Goal: Information Seeking & Learning: Learn about a topic

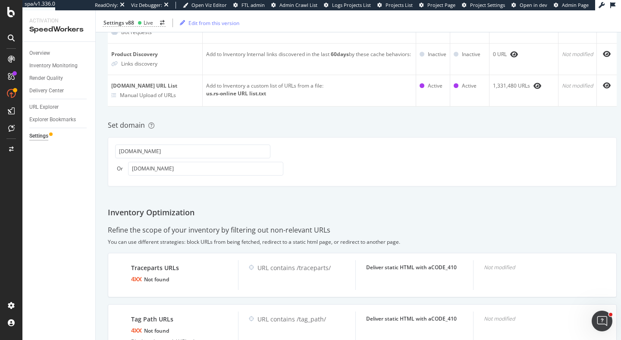
scroll to position [108, 0]
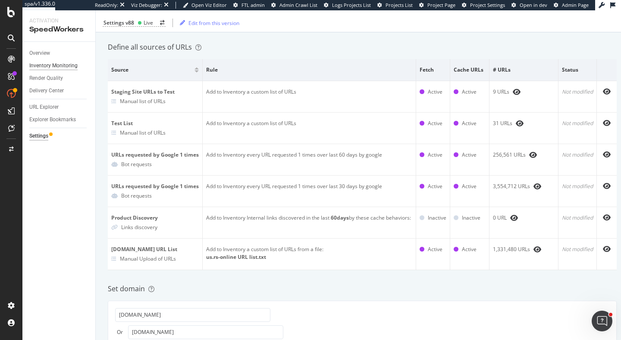
click at [59, 66] on div "Inventory Monitoring" at bounding box center [53, 65] width 48 height 9
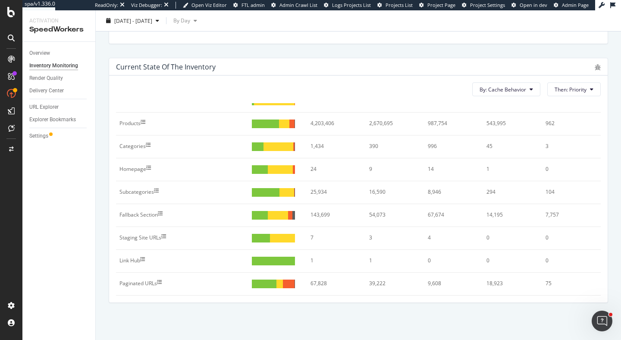
scroll to position [19, 0]
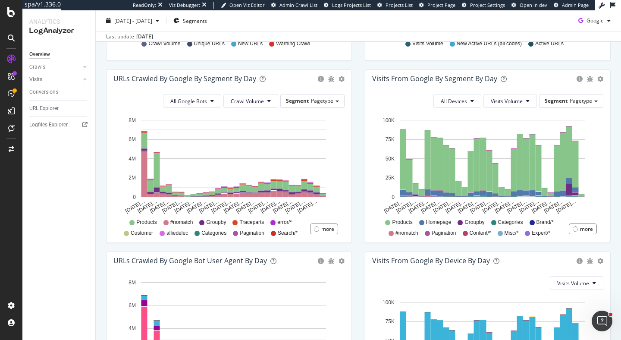
scroll to position [280, 0]
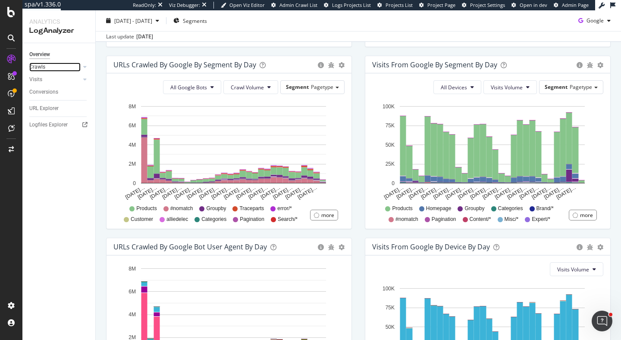
click at [72, 65] on link "Crawls" at bounding box center [54, 67] width 51 height 9
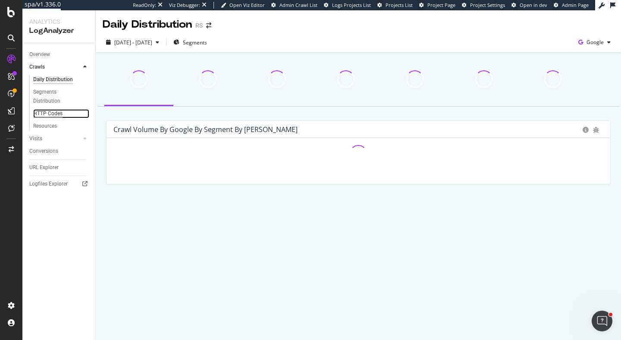
click at [50, 113] on div "HTTP Codes" at bounding box center [47, 113] width 29 height 9
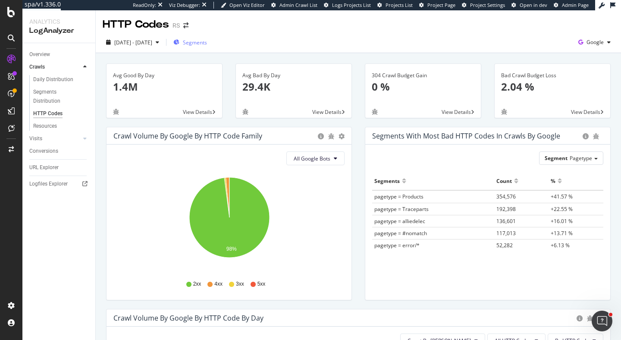
click at [207, 45] on span "Segments" at bounding box center [195, 42] width 24 height 7
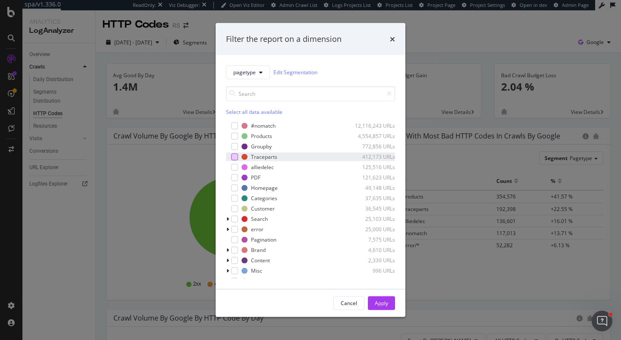
click at [235, 155] on div "modal" at bounding box center [234, 156] width 7 height 7
click at [379, 305] on div "Apply" at bounding box center [381, 302] width 13 height 7
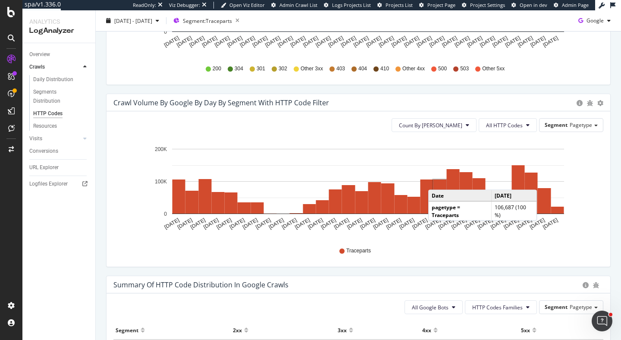
scroll to position [252, 0]
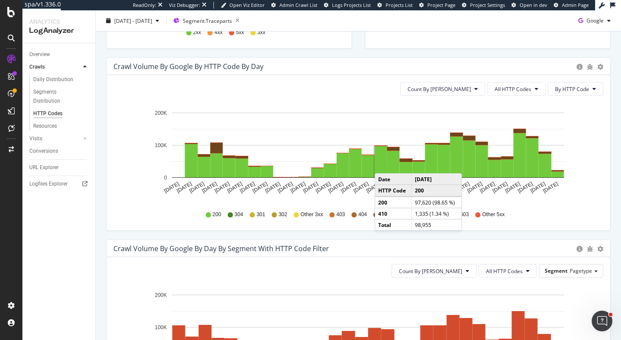
click at [381, 161] on rect "A chart." at bounding box center [381, 161] width 13 height 31
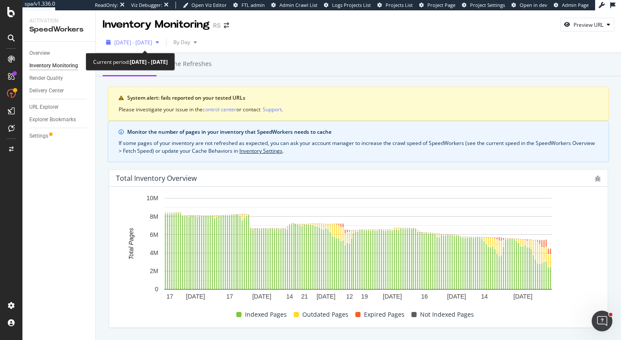
click at [152, 41] on span "2025 Feb. 16th - Aug. 15th" at bounding box center [133, 42] width 38 height 7
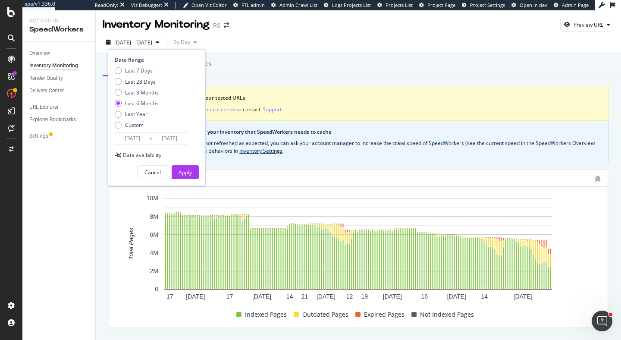
click at [76, 97] on div "Delivery Center" at bounding box center [62, 91] width 66 height 13
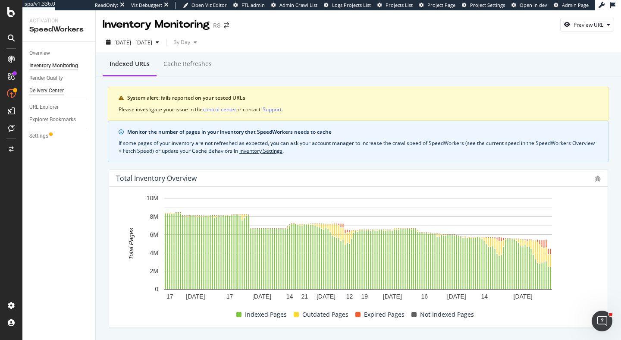
click at [59, 93] on div "Delivery Center" at bounding box center [46, 90] width 35 height 9
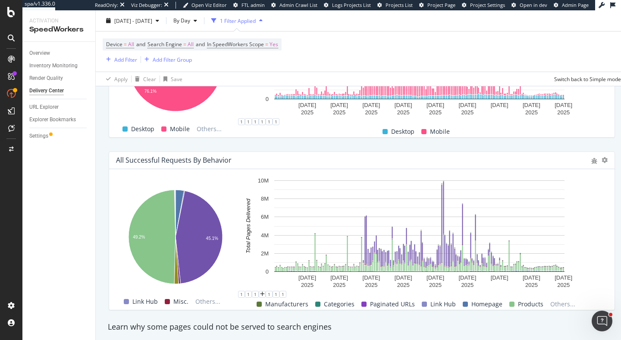
scroll to position [640, 0]
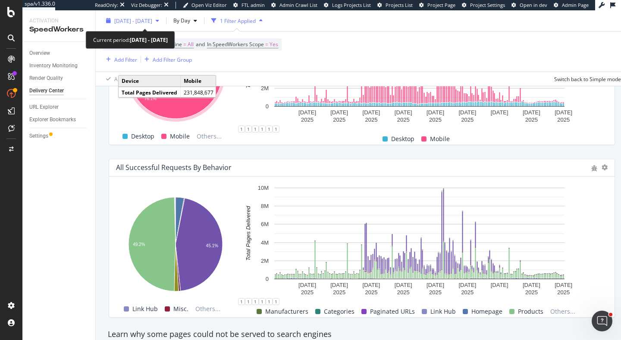
click at [140, 19] on span "2025 Feb. 16th - Aug. 15th" at bounding box center [133, 20] width 38 height 7
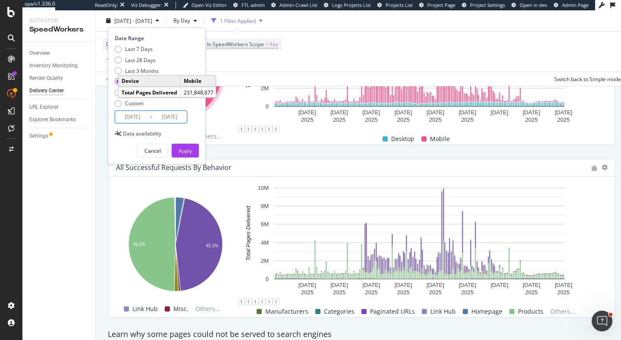
click at [129, 120] on input "2025/02/16" at bounding box center [132, 117] width 35 height 12
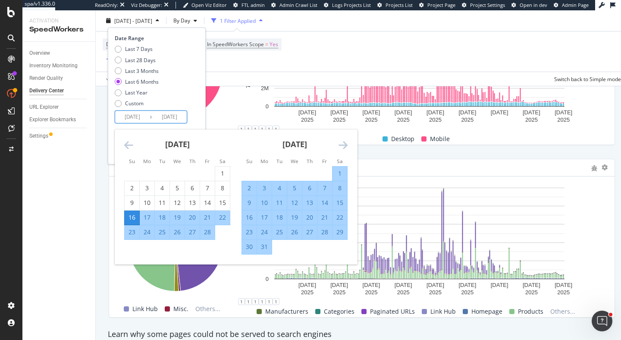
click at [129, 143] on icon "Move backward to switch to the previous month." at bounding box center [128, 145] width 9 height 10
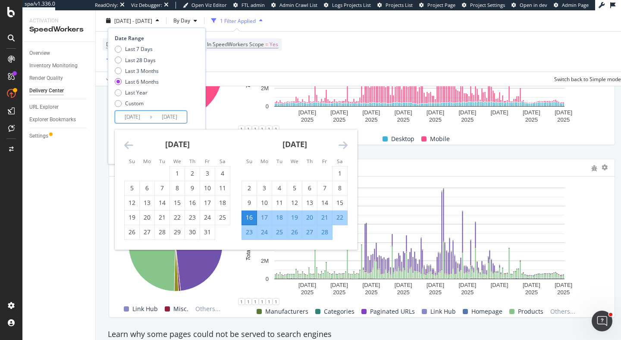
click at [129, 143] on icon "Move backward to switch to the previous month." at bounding box center [128, 145] width 9 height 10
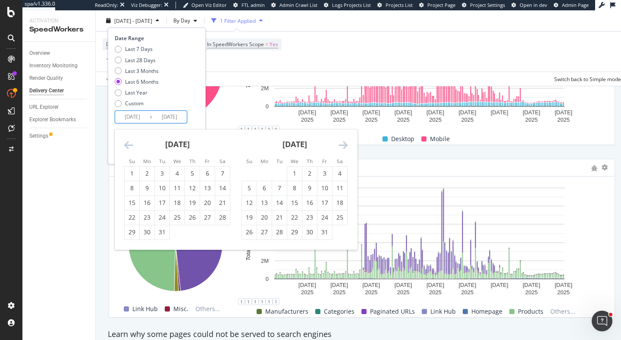
click at [129, 143] on icon "Move backward to switch to the previous month." at bounding box center [128, 145] width 9 height 10
click at [346, 144] on icon "Move forward to switch to the next month." at bounding box center [343, 145] width 9 height 10
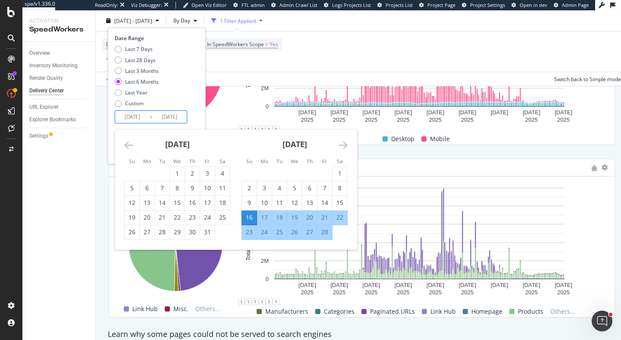
click at [346, 144] on icon "Move forward to switch to the next month." at bounding box center [343, 145] width 9 height 10
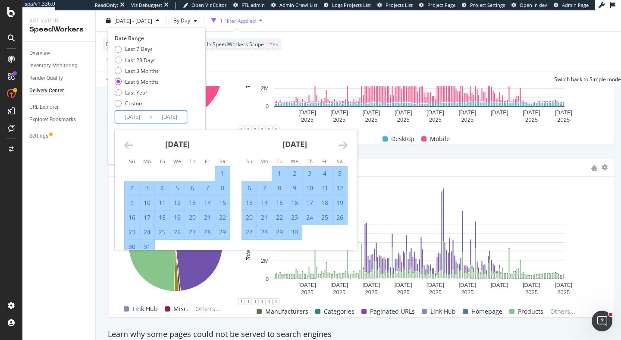
click at [346, 144] on icon "Move forward to switch to the next month." at bounding box center [343, 145] width 9 height 10
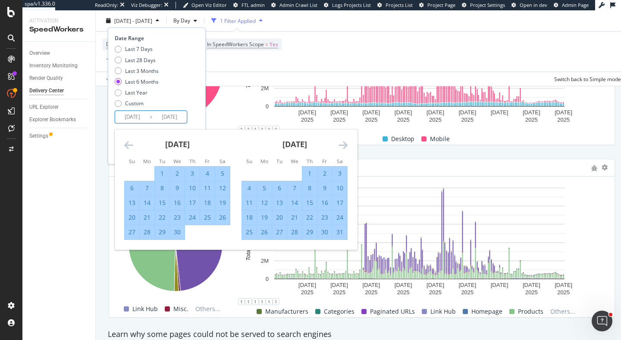
click at [160, 173] on div "1" at bounding box center [162, 173] width 15 height 9
type input "2025/04/01"
click at [350, 145] on div "May 2025 1 2 3 4 5 6 7 8 9 10 11 12 13 14 15 16 17 18 19 20 21 22 23 24 25 26 2…" at bounding box center [294, 184] width 117 height 110
click at [342, 145] on icon "Move forward to switch to the next month." at bounding box center [343, 145] width 9 height 10
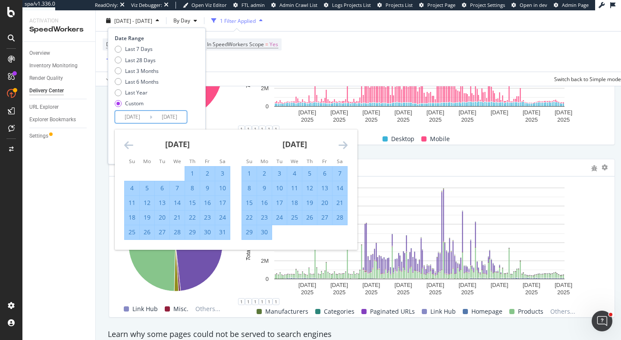
click at [342, 145] on icon "Move forward to switch to the next month." at bounding box center [343, 145] width 9 height 10
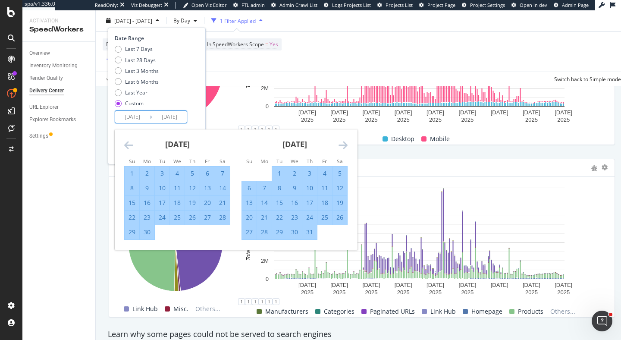
click at [280, 170] on div "1" at bounding box center [279, 173] width 15 height 9
type input "2025/07/01"
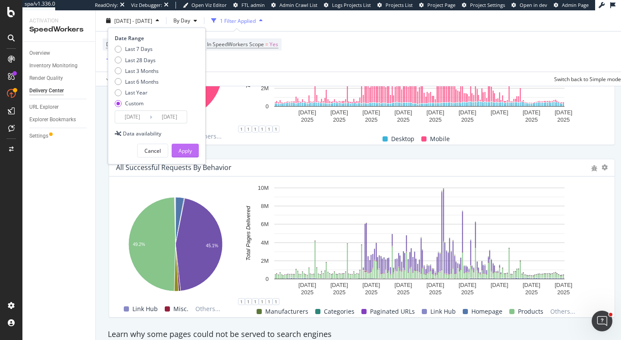
click at [179, 149] on div "Apply" at bounding box center [185, 150] width 13 height 7
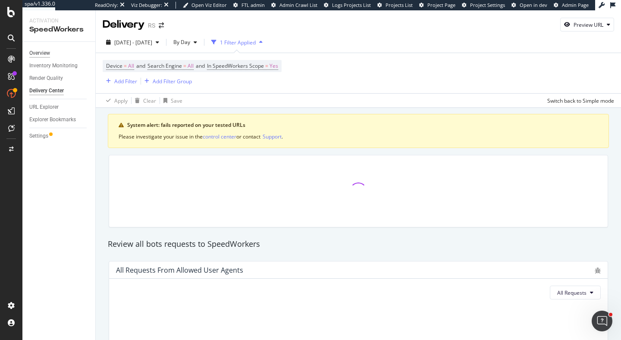
click at [35, 51] on div "Overview" at bounding box center [39, 53] width 21 height 9
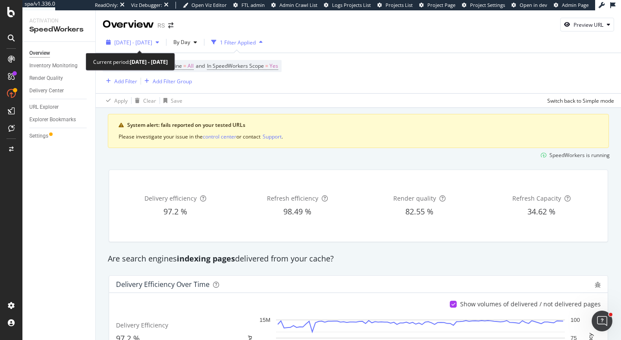
click at [145, 45] on span "2025 Apr. 1st - Jul. 1st" at bounding box center [133, 42] width 38 height 7
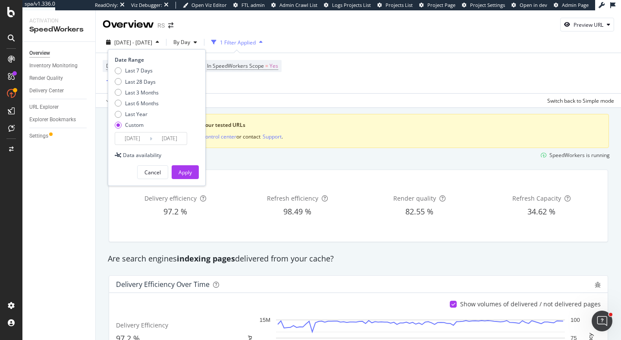
click at [143, 138] on input "2025/04/01" at bounding box center [132, 138] width 35 height 12
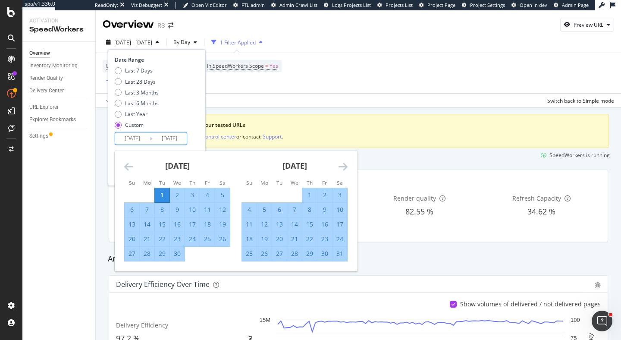
click at [340, 166] on icon "Move forward to switch to the next month." at bounding box center [343, 166] width 9 height 10
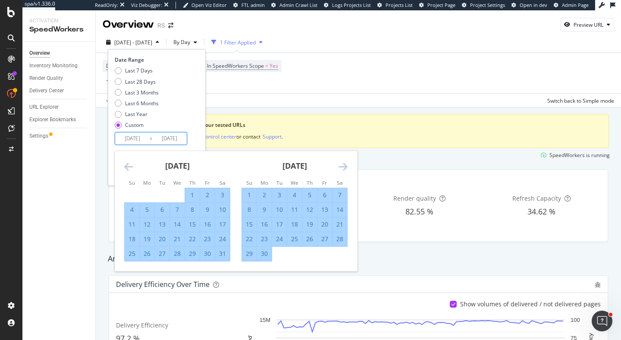
click at [340, 166] on icon "Move forward to switch to the next month." at bounding box center [343, 166] width 9 height 10
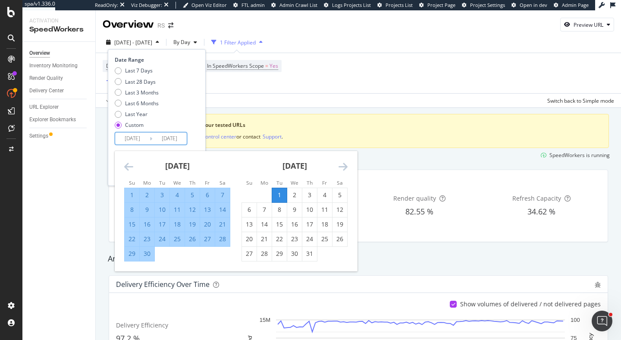
click at [277, 196] on div "1" at bounding box center [279, 195] width 15 height 9
type input "2025/07/01"
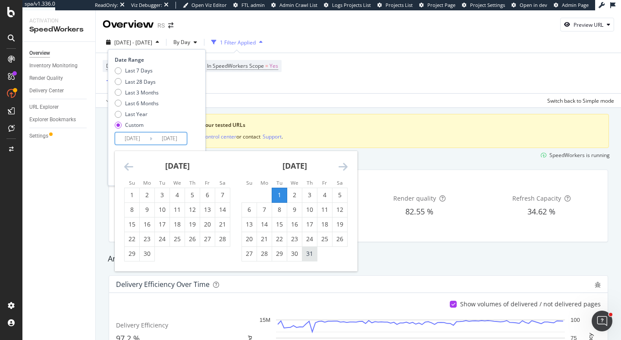
click at [310, 251] on div "31" at bounding box center [309, 253] width 15 height 9
type input "2025/07/31"
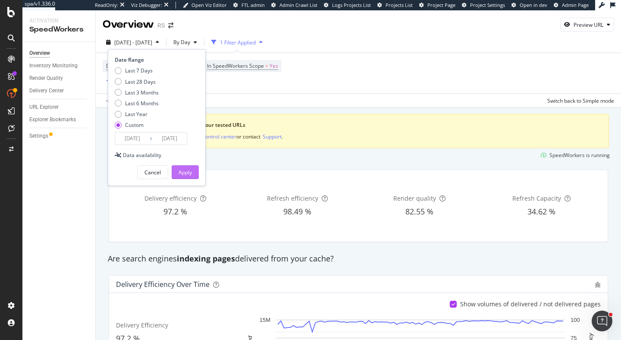
click at [195, 171] on button "Apply" at bounding box center [185, 172] width 27 height 14
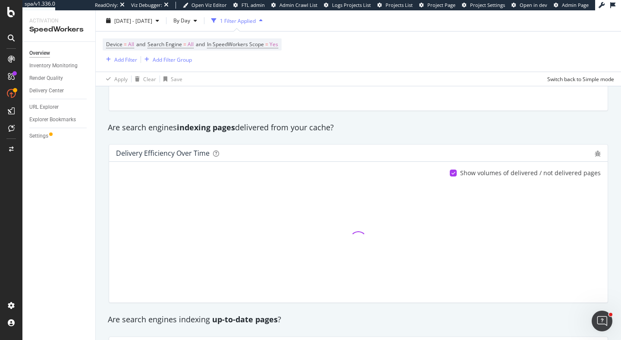
scroll to position [49, 0]
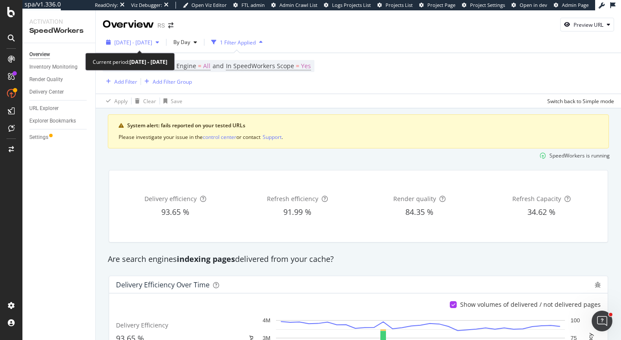
click at [152, 41] on span "2025 Jul. 1st - Jul. 31st" at bounding box center [133, 42] width 38 height 7
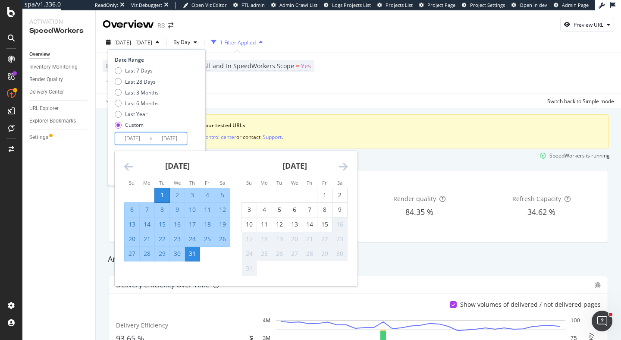
click at [143, 138] on input "2025/07/01" at bounding box center [132, 138] width 35 height 12
click at [126, 166] on icon "Move backward to switch to the previous month." at bounding box center [128, 166] width 9 height 10
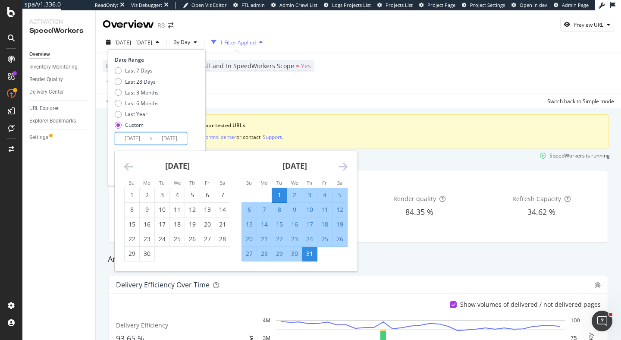
click at [126, 166] on icon "Move backward to switch to the previous month." at bounding box center [128, 166] width 9 height 10
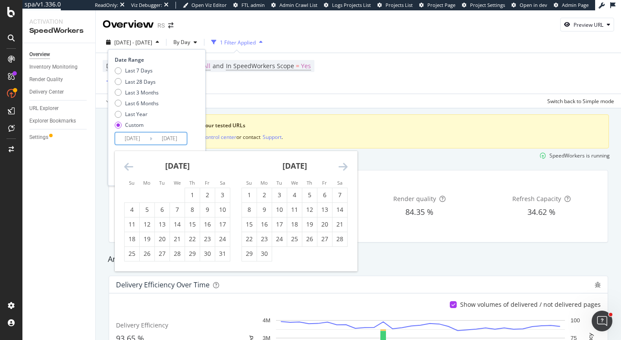
click at [126, 166] on icon "Move backward to switch to the previous month." at bounding box center [128, 166] width 9 height 10
click at [162, 191] on div "1" at bounding box center [162, 195] width 15 height 9
type input "2025/04/01"
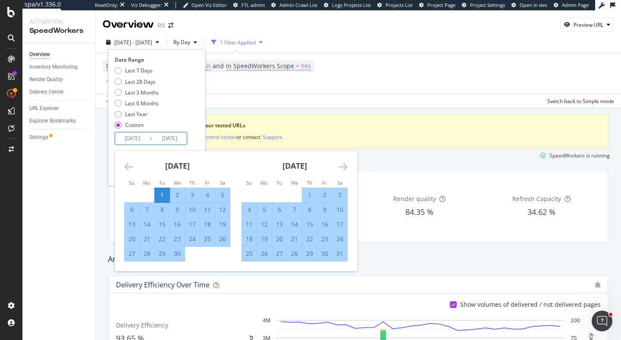
click at [347, 161] on icon "Move forward to switch to the next month." at bounding box center [343, 166] width 9 height 10
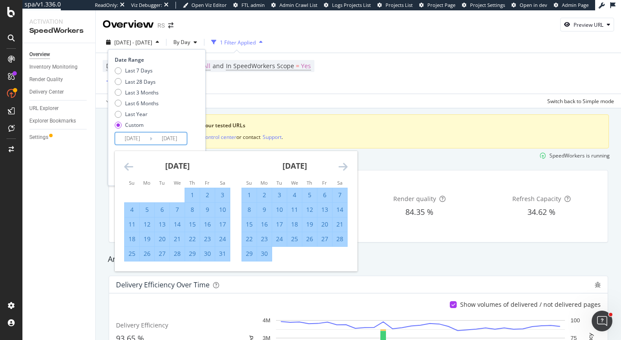
click at [266, 253] on div "30" at bounding box center [264, 253] width 15 height 9
type input "2025/06/30"
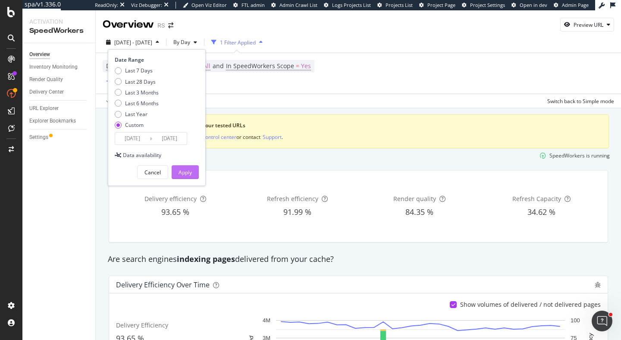
click at [195, 172] on button "Apply" at bounding box center [185, 172] width 27 height 14
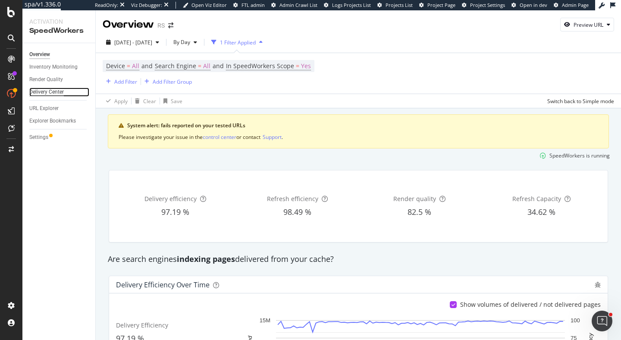
click at [54, 93] on div "Delivery Center" at bounding box center [46, 92] width 35 height 9
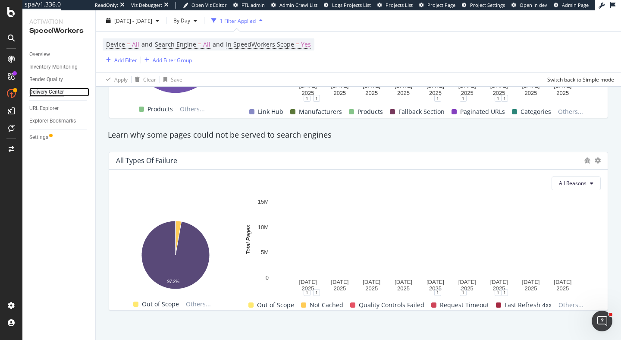
scroll to position [847, 0]
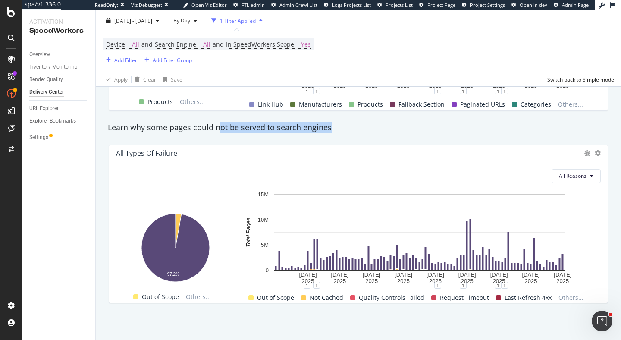
drag, startPoint x: 220, startPoint y: 129, endPoint x: 344, endPoint y: 129, distance: 124.2
click at [344, 129] on div "Learn why some pages could not be served to search engines" at bounding box center [359, 127] width 510 height 11
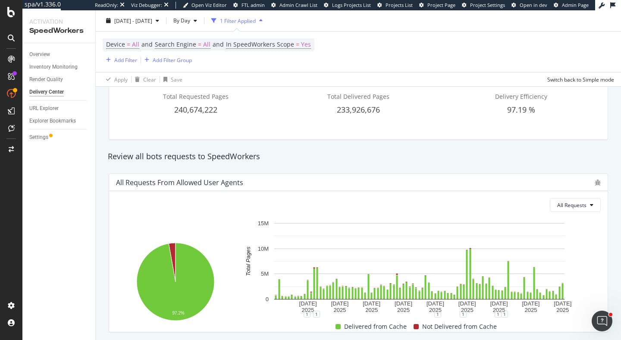
scroll to position [0, 0]
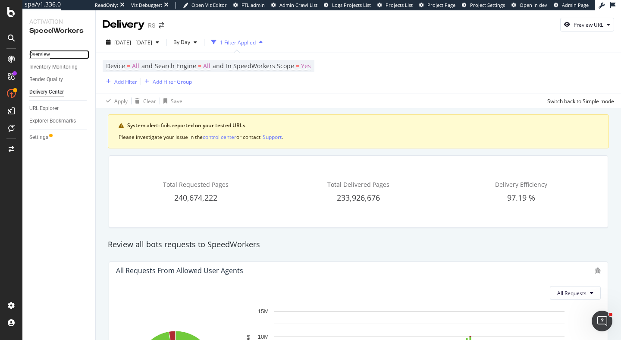
click at [41, 56] on div "Overview" at bounding box center [39, 54] width 21 height 9
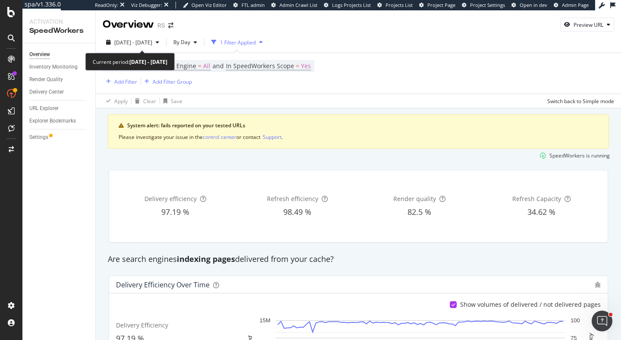
click at [136, 32] on div "2025 Apr. 1st - Jun. 30th By Day 1 Filter Applied Device = All and Search Engin…" at bounding box center [358, 70] width 525 height 76
click at [136, 39] on span "2025 Apr. 1st - Jun. 30th" at bounding box center [133, 42] width 38 height 7
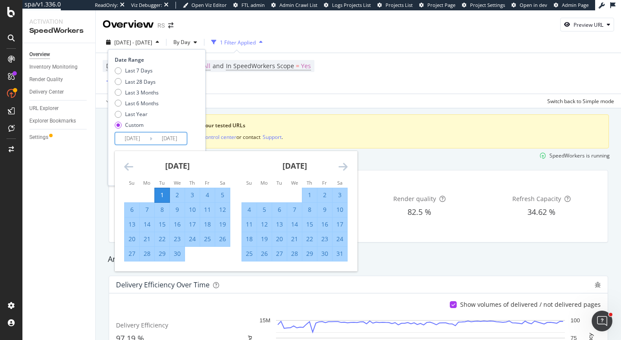
click at [136, 138] on input "[DATE]" at bounding box center [132, 138] width 35 height 12
click at [343, 167] on icon "Move forward to switch to the next month." at bounding box center [343, 166] width 9 height 10
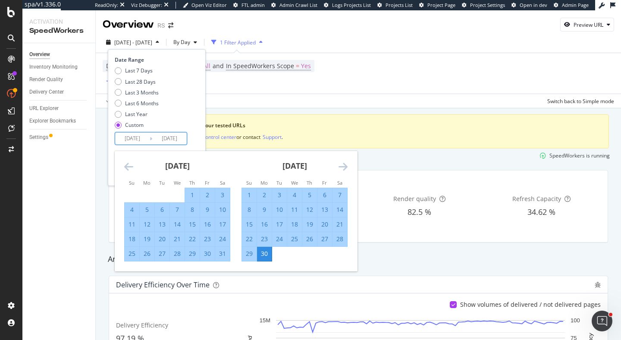
click at [343, 167] on icon "Move forward to switch to the next month." at bounding box center [343, 166] width 9 height 10
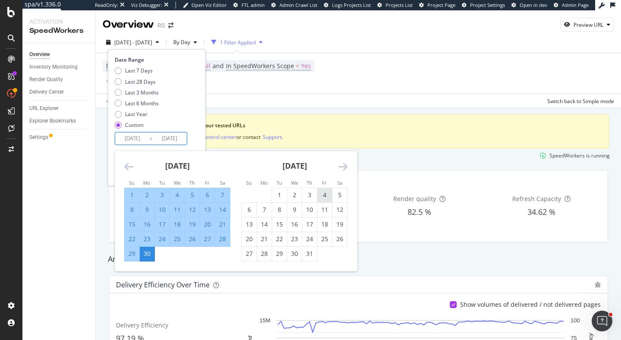
click at [321, 196] on div "4" at bounding box center [325, 195] width 15 height 9
type input "2025/07/04"
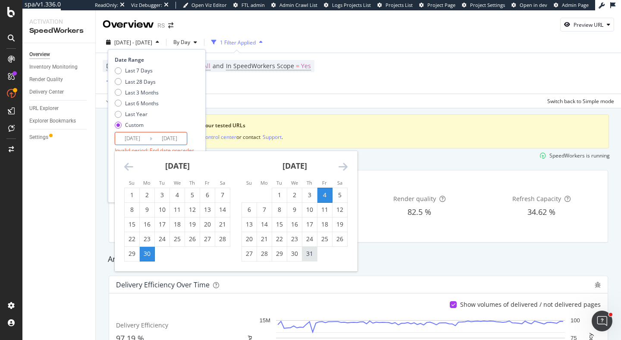
click at [309, 255] on div "31" at bounding box center [309, 253] width 15 height 9
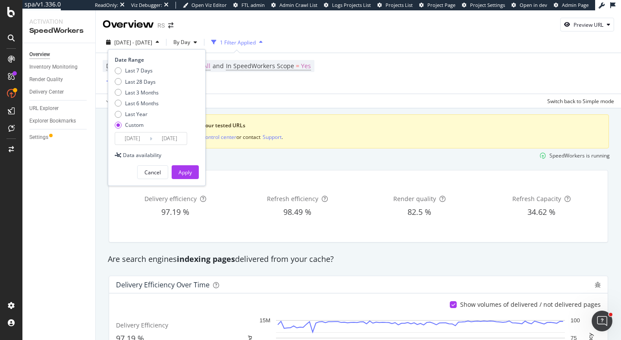
click at [155, 137] on input "[DATE]" at bounding box center [169, 138] width 35 height 12
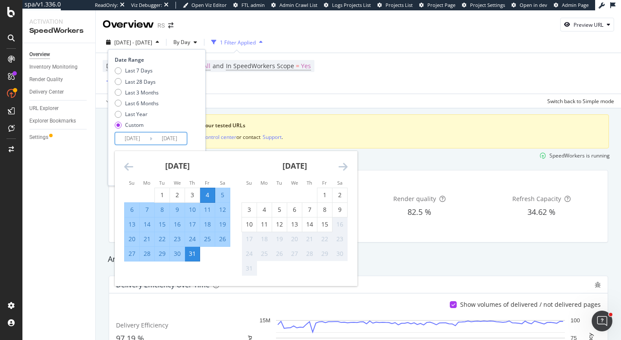
click at [126, 209] on div "6" at bounding box center [132, 209] width 15 height 9
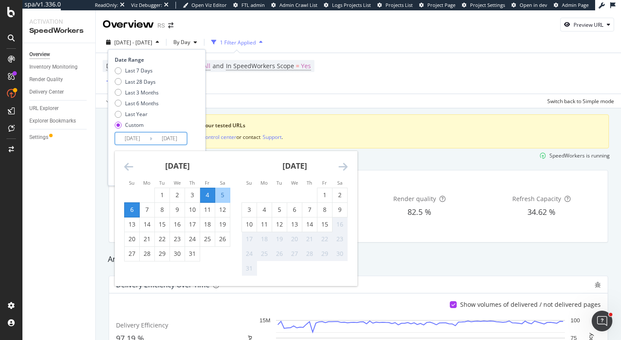
click at [175, 137] on input "2025/07/06" at bounding box center [169, 138] width 35 height 12
click at [193, 253] on div "31" at bounding box center [192, 253] width 15 height 9
type input "[DATE]"
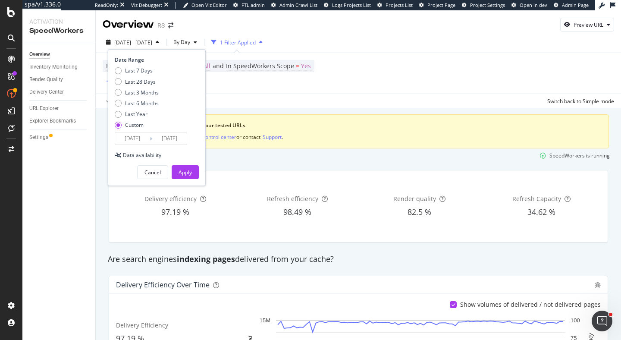
click at [130, 149] on div "Date Range Last 7 Days Last 28 Days Last 3 Months Last 6 Months Last Year Custo…" at bounding box center [157, 117] width 98 height 137
click at [133, 144] on input "2025/07/04" at bounding box center [132, 138] width 35 height 12
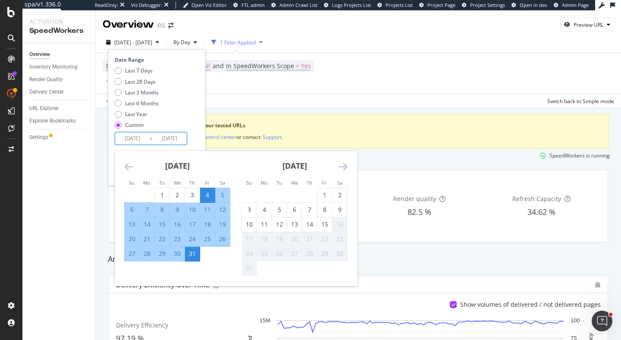
click at [129, 209] on div "6" at bounding box center [132, 209] width 15 height 9
type input "2025/07/06"
click at [192, 251] on div "31" at bounding box center [192, 253] width 15 height 9
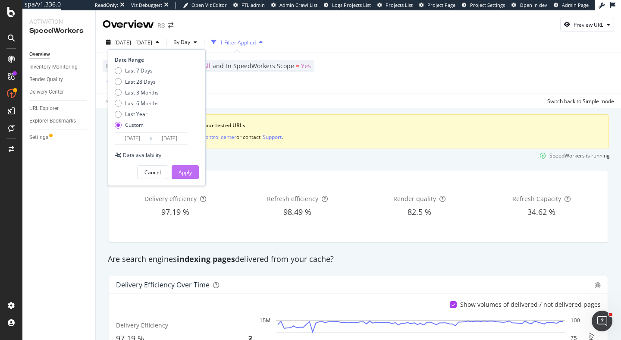
click at [190, 174] on div "Apply" at bounding box center [185, 172] width 13 height 7
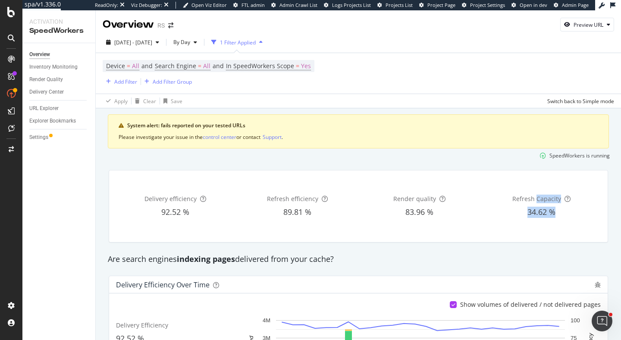
drag, startPoint x: 537, startPoint y: 198, endPoint x: 550, endPoint y: 226, distance: 30.3
click at [550, 226] on div "Refresh Capacity 34.62 %" at bounding box center [541, 206] width 119 height 58
click at [46, 116] on div "AlertPanel" at bounding box center [46, 114] width 28 height 9
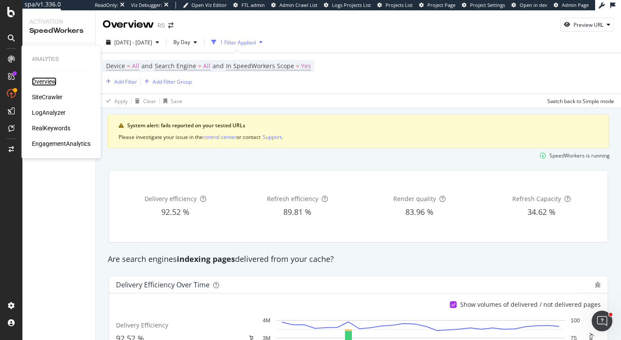
click at [46, 82] on div "Overview" at bounding box center [44, 81] width 25 height 9
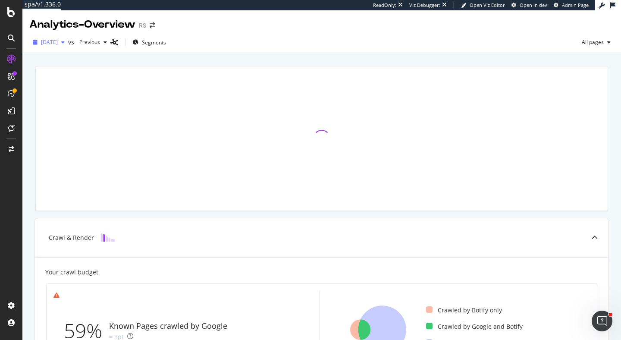
click at [58, 41] on span "2025 Aug. 9th" at bounding box center [49, 41] width 17 height 7
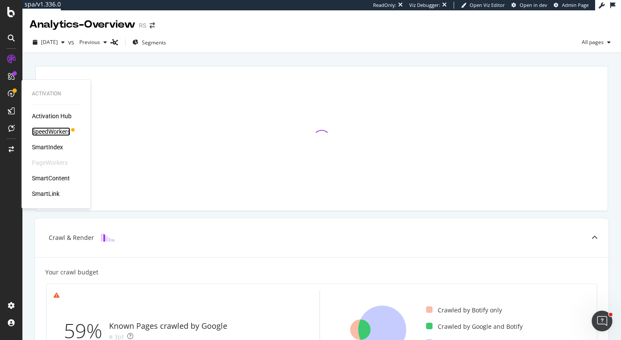
click at [60, 132] on div "SpeedWorkers" at bounding box center [51, 131] width 38 height 9
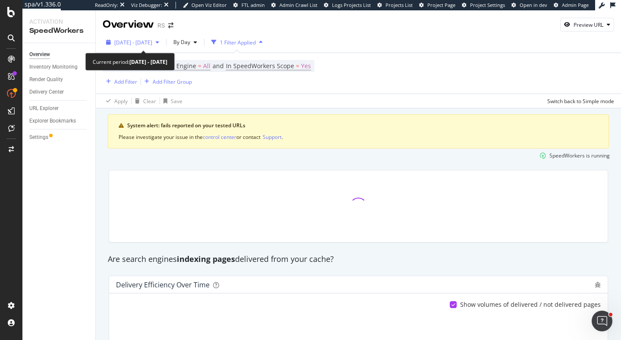
click at [152, 46] on span "2025 Jul. 19th - Aug. 15th" at bounding box center [133, 42] width 38 height 7
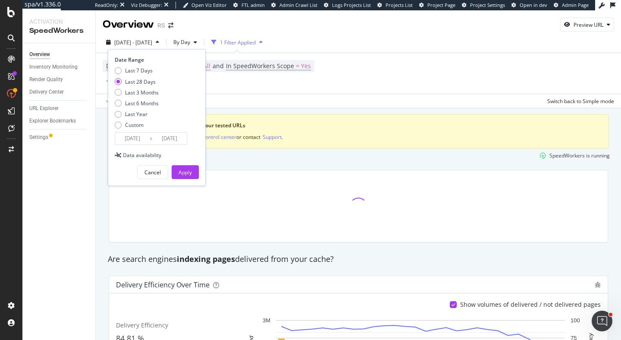
click at [154, 98] on div "Last 7 Days Last 28 Days Last 3 Months Last 6 Months Last Year Custom" at bounding box center [137, 99] width 44 height 65
click at [153, 106] on div "Last 6 Months" at bounding box center [142, 103] width 34 height 7
click at [151, 90] on div "Last 3 Months" at bounding box center [142, 92] width 34 height 7
type input "2025/05/16"
click at [194, 175] on button "Apply" at bounding box center [185, 172] width 27 height 14
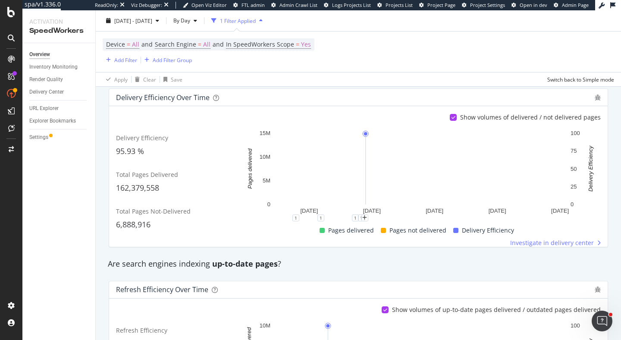
scroll to position [24, 0]
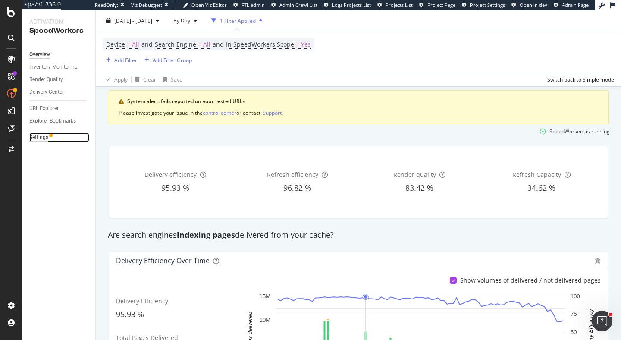
click at [43, 137] on div "Settings" at bounding box center [38, 137] width 19 height 9
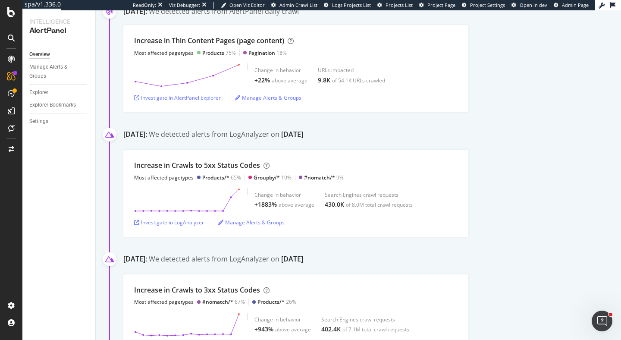
scroll to position [1766, 0]
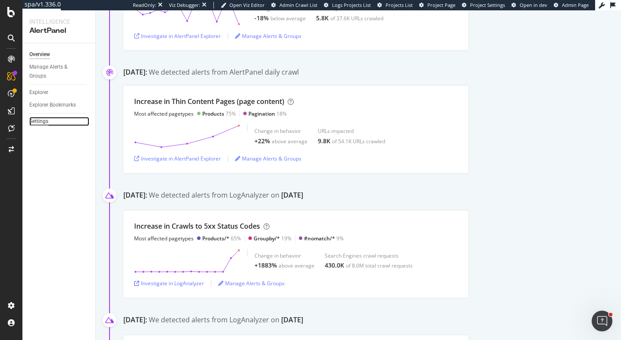
click at [39, 125] on div "Settings" at bounding box center [38, 121] width 19 height 9
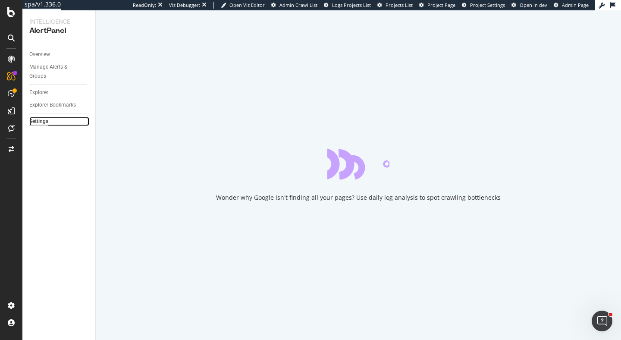
select select "19"
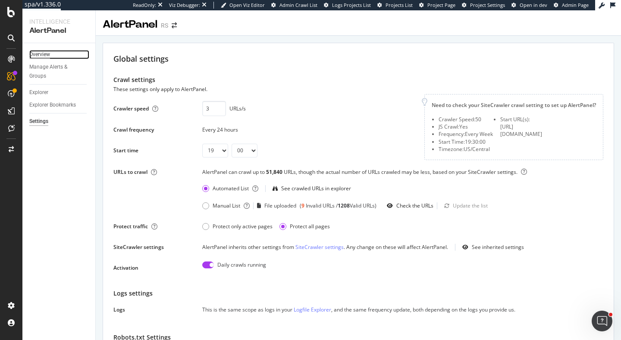
click at [41, 57] on div "Overview" at bounding box center [39, 54] width 21 height 9
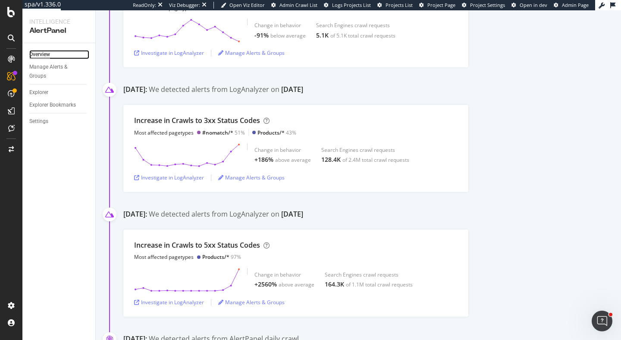
scroll to position [310, 0]
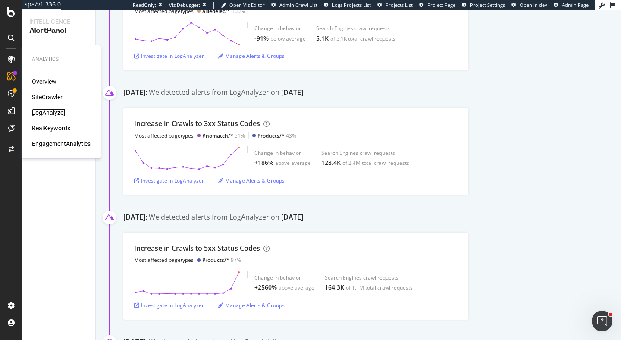
click at [63, 113] on div "LogAnalyzer" at bounding box center [49, 112] width 34 height 9
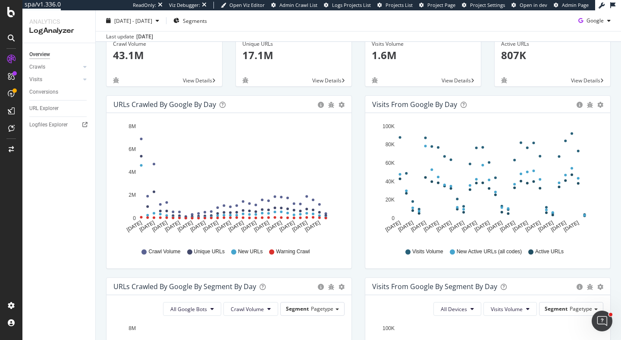
scroll to position [83, 0]
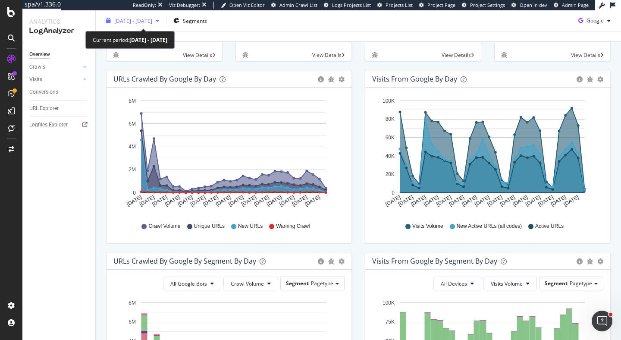
click at [152, 21] on span "2025 Jul. 17th - Aug. 15th" at bounding box center [133, 20] width 38 height 7
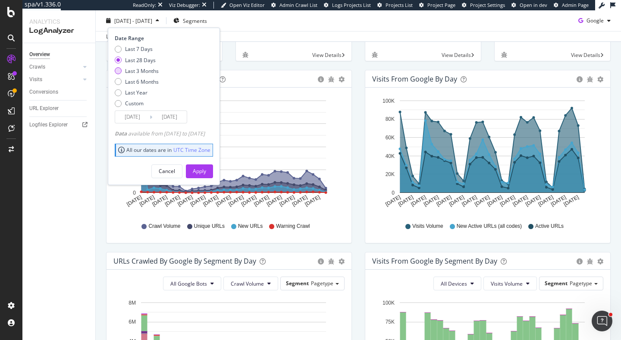
click at [141, 72] on div "Last 3 Months" at bounding box center [142, 70] width 34 height 7
type input "2025/05/16"
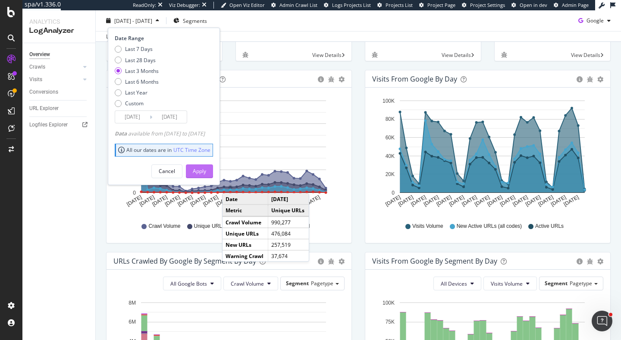
click at [206, 171] on div "Apply" at bounding box center [199, 170] width 13 height 7
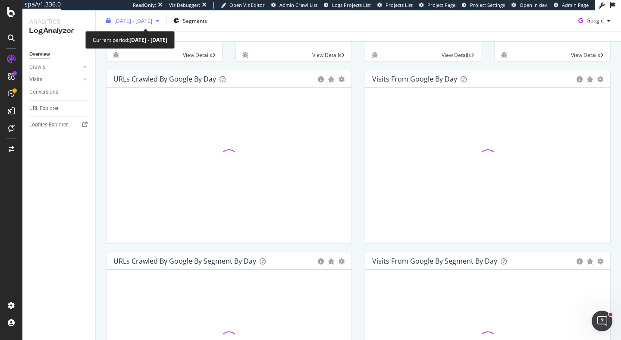
click at [152, 22] on span "2025 May. 16th - Aug. 15th" at bounding box center [133, 20] width 38 height 7
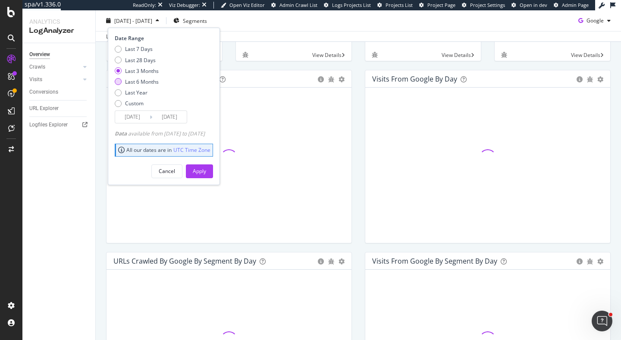
click at [143, 83] on div "Last 6 Months" at bounding box center [142, 81] width 34 height 7
type input "[DATE]"
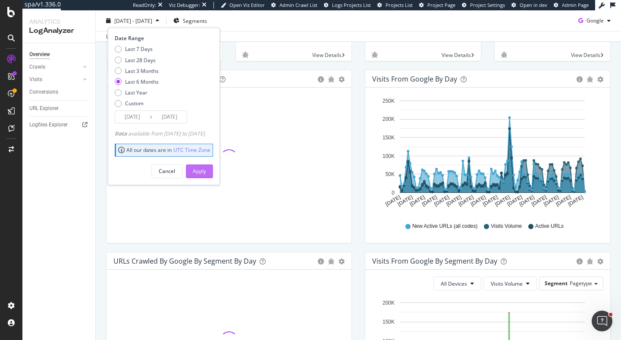
click at [206, 172] on div "Apply" at bounding box center [199, 170] width 13 height 7
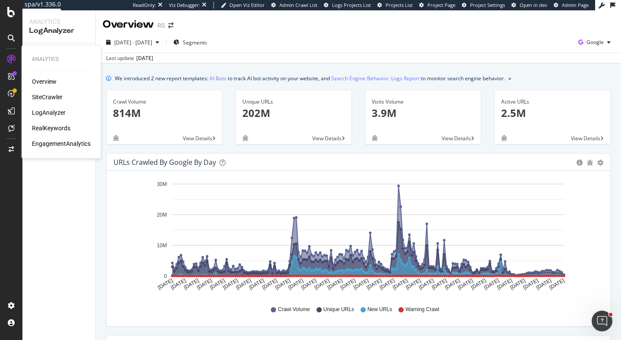
click at [49, 132] on div "Overview SiteCrawler LogAnalyzer RealKeywords EngagementAnalytics" at bounding box center [61, 112] width 59 height 71
click at [51, 129] on div "RealKeywords" at bounding box center [51, 128] width 38 height 9
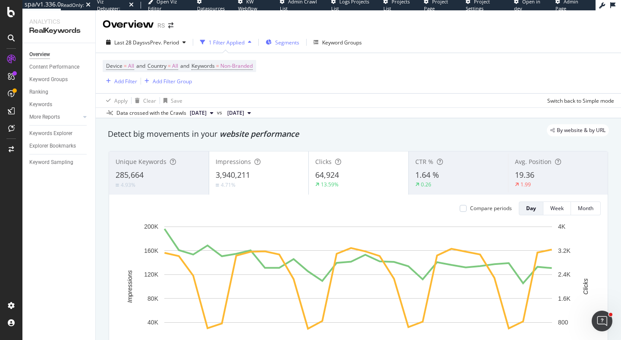
click at [293, 47] on div "Segments" at bounding box center [283, 42] width 34 height 13
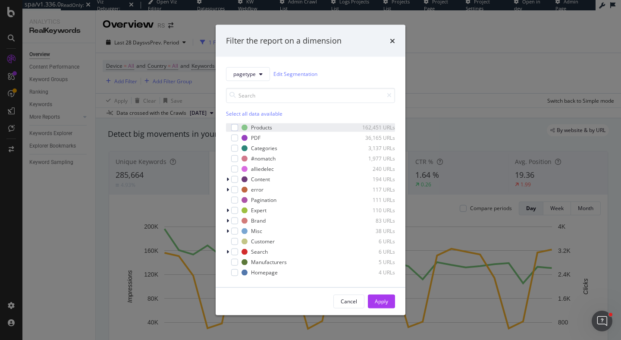
click at [230, 124] on div "modal" at bounding box center [228, 127] width 5 height 9
click at [391, 297] on button "Apply" at bounding box center [381, 301] width 27 height 14
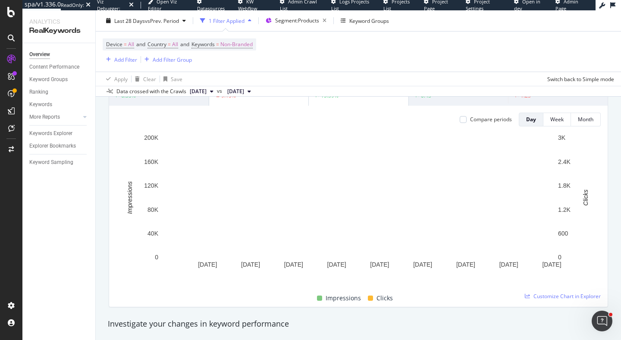
scroll to position [73, 0]
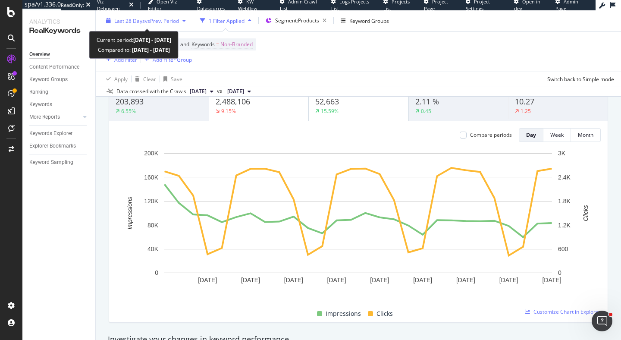
click at [173, 21] on span "vs Prev. Period" at bounding box center [162, 20] width 34 height 7
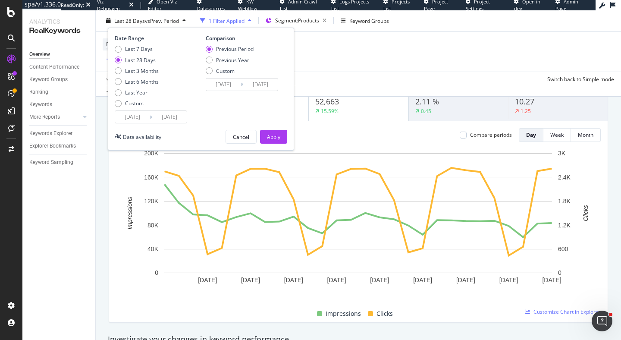
click at [133, 118] on input "2025/07/16" at bounding box center [132, 117] width 35 height 12
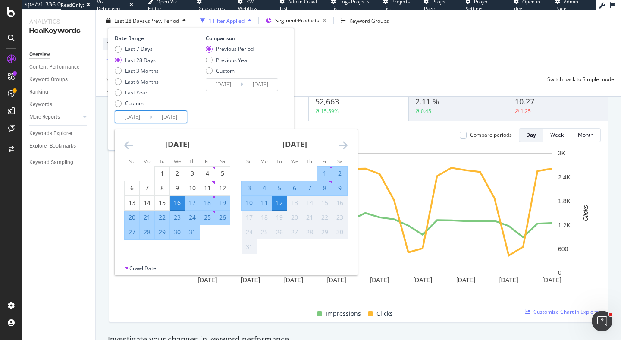
click at [123, 142] on div "July 2025 1 2 3 4 5 6 7 8 9 10 11 12 13 14 15 16 17 18 19 20 21 22 23 24 25 26 …" at bounding box center [177, 184] width 117 height 110
click at [127, 143] on icon "Move backward to switch to the previous month." at bounding box center [128, 145] width 9 height 10
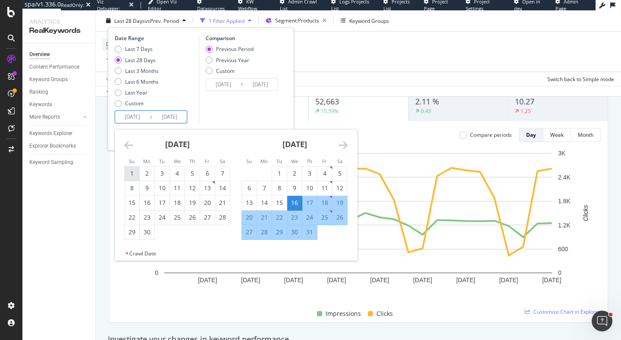
click at [129, 171] on div "1" at bounding box center [132, 173] width 15 height 9
type input "2025/06/01"
type input "2025/03/20"
type input "2025/05/31"
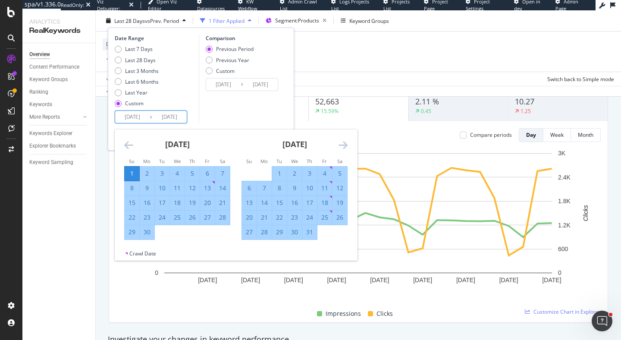
click at [223, 201] on div "21" at bounding box center [222, 202] width 15 height 9
type input "2025/06/21"
type input "2025/05/11"
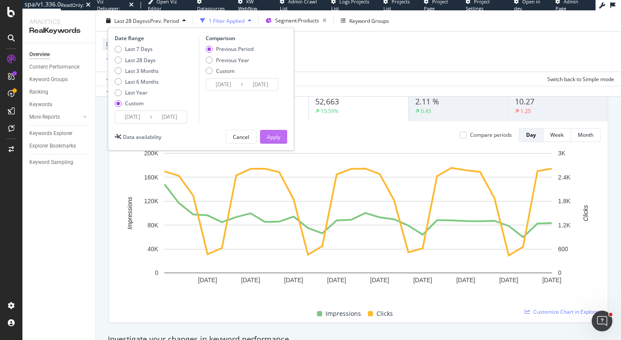
click at [272, 137] on div "Apply" at bounding box center [273, 136] width 13 height 7
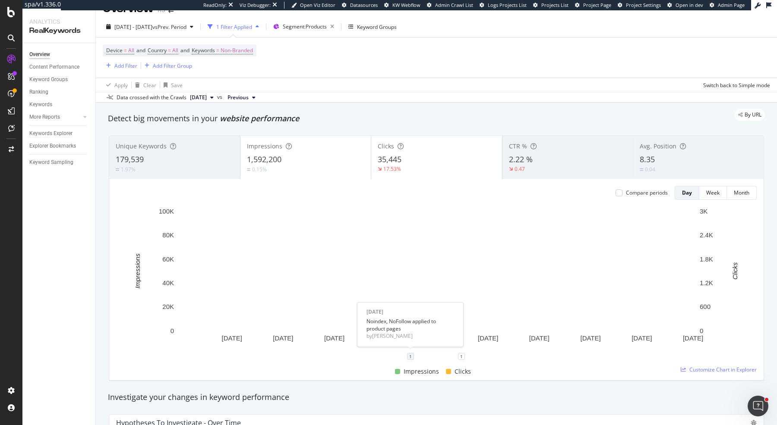
scroll to position [21, 0]
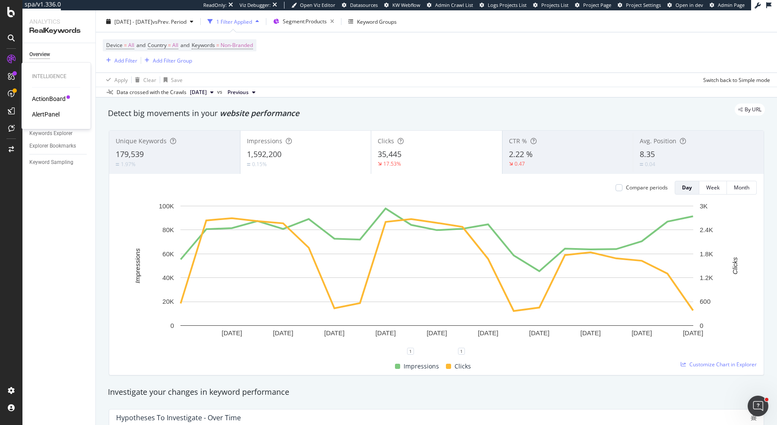
click at [48, 119] on div "Intelligence ActionBoard AlertPanel" at bounding box center [56, 95] width 62 height 63
click at [43, 110] on div "AlertPanel" at bounding box center [46, 114] width 28 height 9
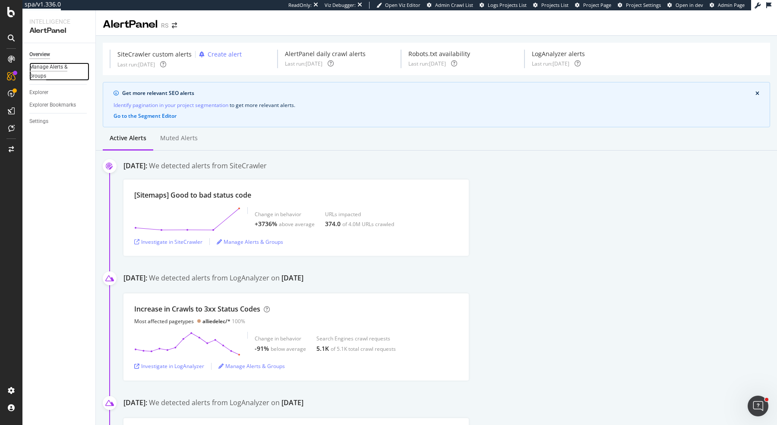
click at [44, 67] on div "Manage Alerts & Groups" at bounding box center [55, 72] width 52 height 18
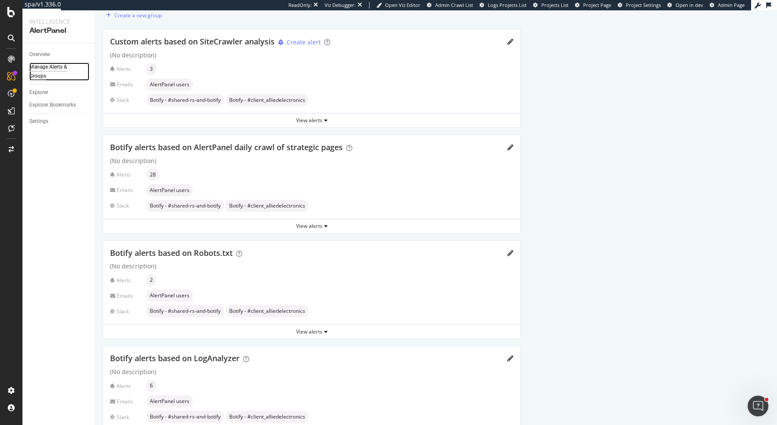
scroll to position [35, 0]
click at [322, 225] on div "View alerts" at bounding box center [311, 225] width 417 height 7
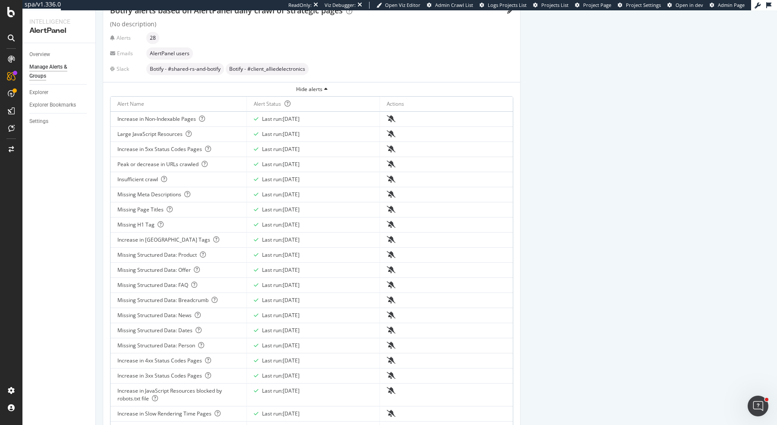
scroll to position [158, 0]
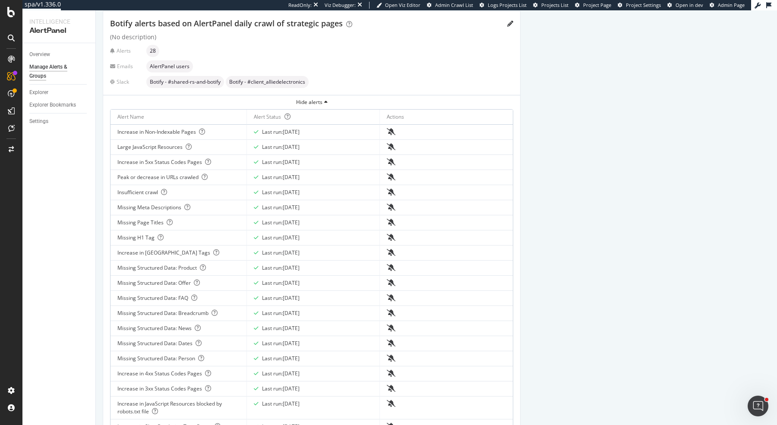
click at [589, 209] on div "Create a new group Custom alerts based on SiteCrawler analysis Create alert (No…" at bounding box center [436, 329] width 681 height 905
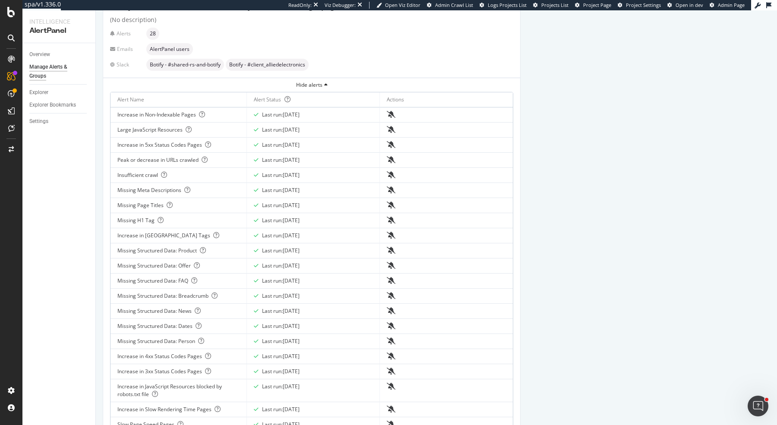
scroll to position [201, 0]
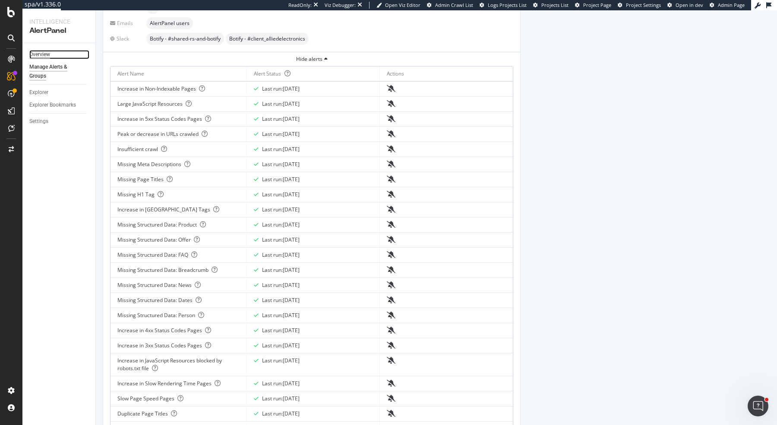
click at [47, 53] on div "Overview" at bounding box center [39, 54] width 21 height 9
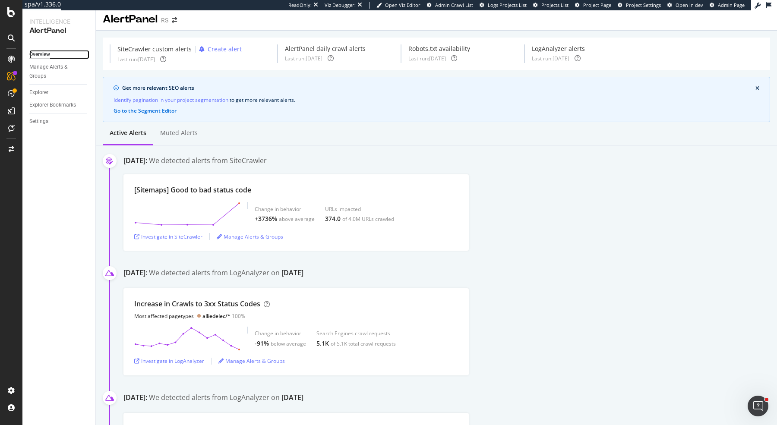
scroll to position [9, 0]
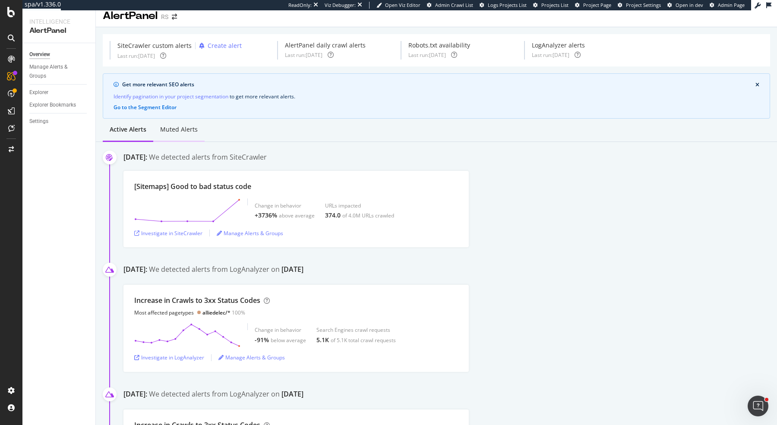
click at [186, 132] on div "Muted alerts" at bounding box center [179, 129] width 38 height 9
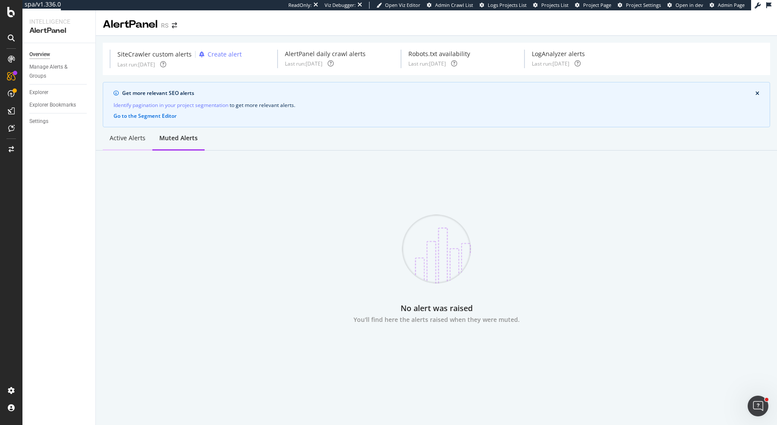
click at [142, 135] on div "Active alerts" at bounding box center [128, 138] width 36 height 9
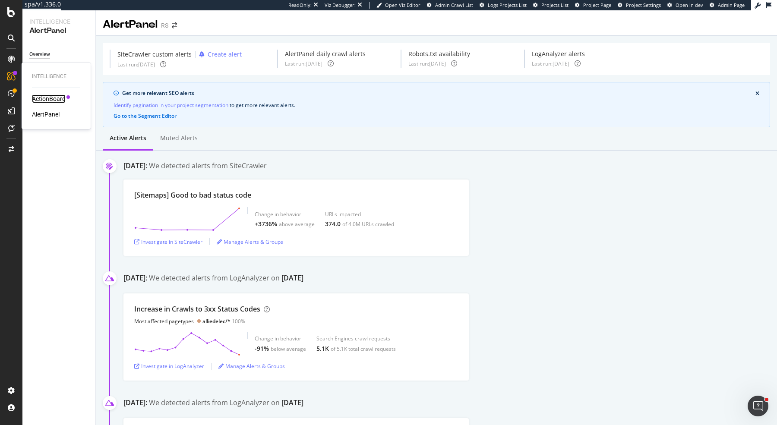
click at [54, 97] on div "ActionBoard" at bounding box center [49, 98] width 34 height 9
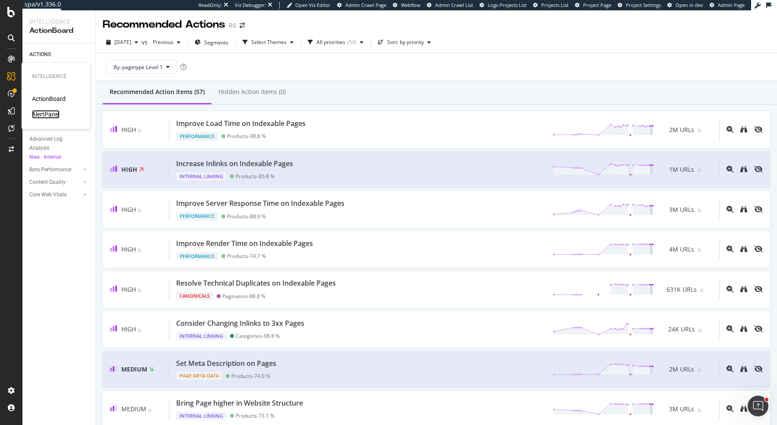
click at [48, 113] on div "AlertPanel" at bounding box center [46, 114] width 28 height 9
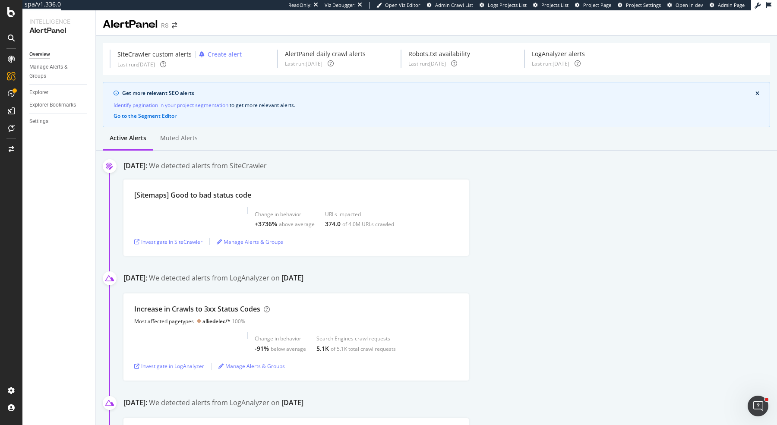
click at [55, 61] on div "Manage Alerts & Groups" at bounding box center [62, 72] width 66 height 22
click at [57, 66] on div "Manage Alerts & Groups" at bounding box center [55, 72] width 52 height 18
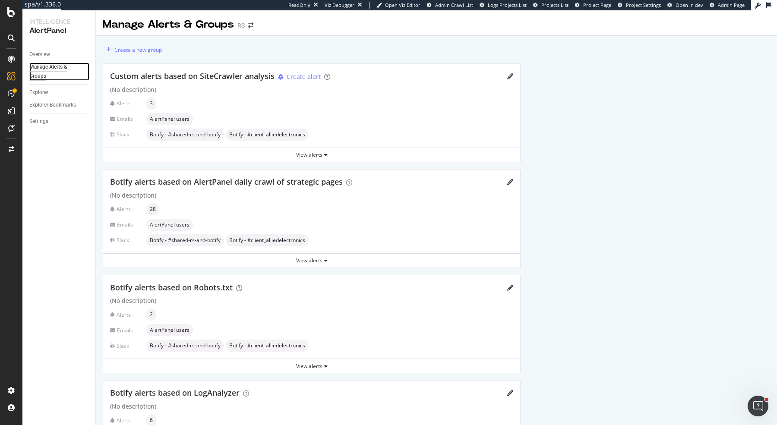
scroll to position [6, 0]
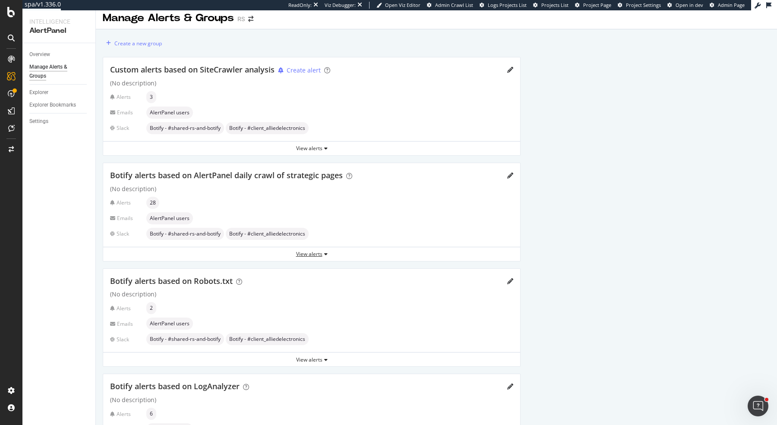
click at [297, 248] on div "View alerts" at bounding box center [311, 254] width 417 height 13
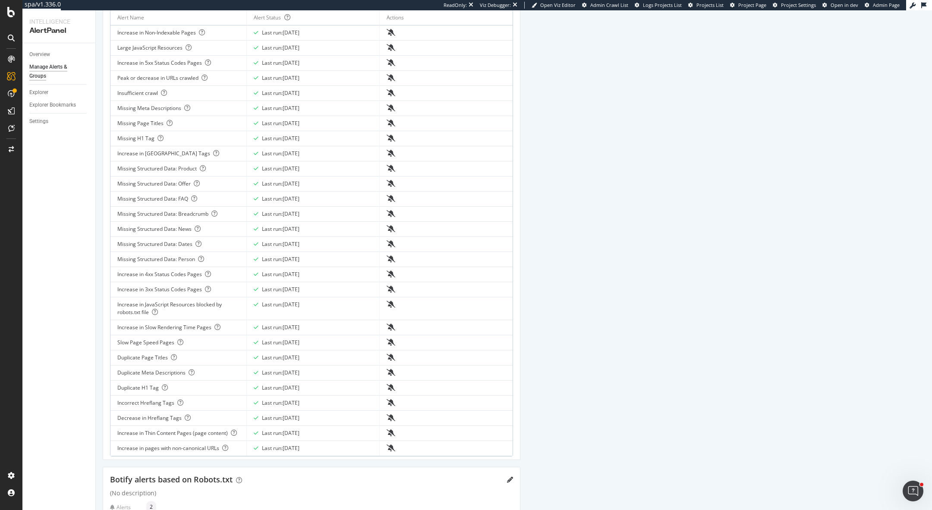
scroll to position [105, 0]
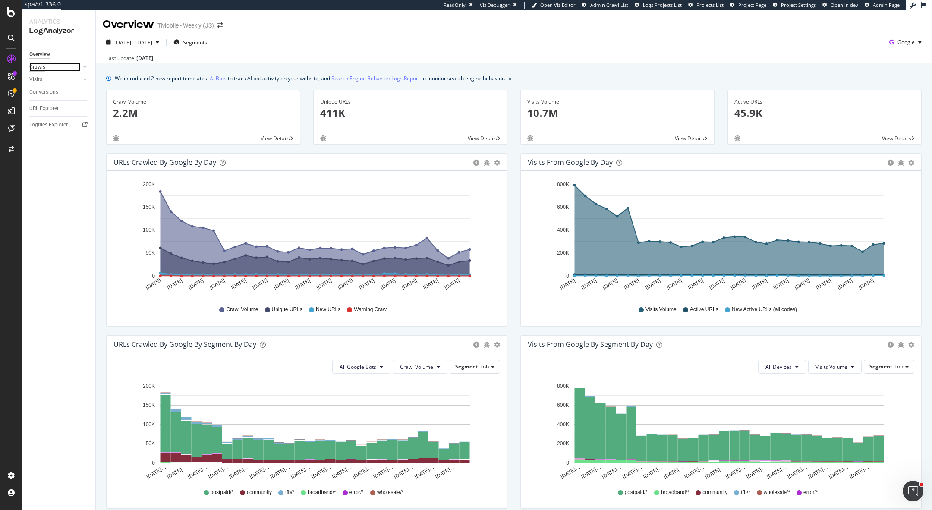
click at [41, 67] on div "Crawls" at bounding box center [37, 67] width 16 height 9
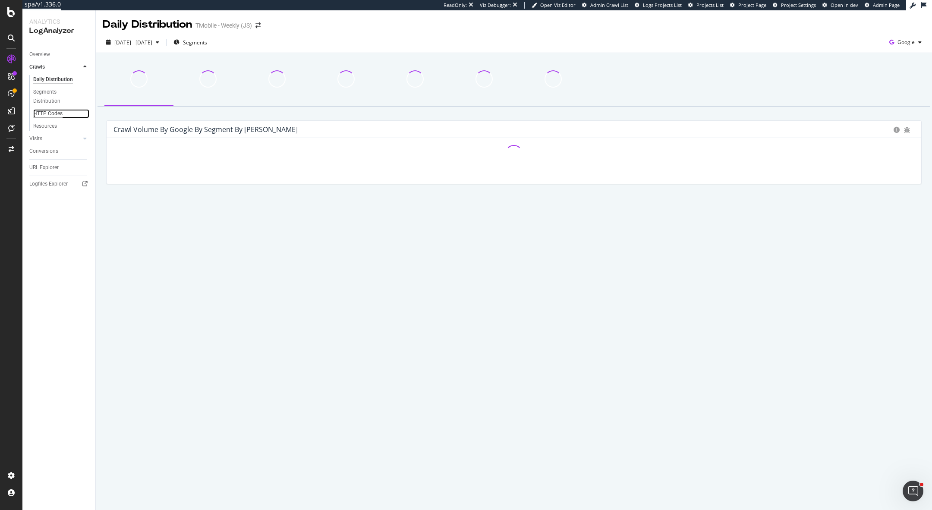
click at [54, 113] on div "HTTP Codes" at bounding box center [47, 113] width 29 height 9
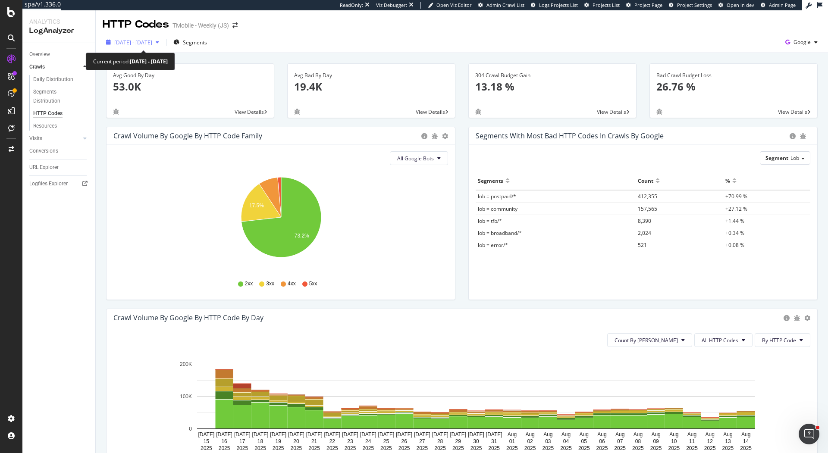
click at [152, 42] on span "2025 Jul. 16th - Aug. 14th" at bounding box center [133, 42] width 38 height 7
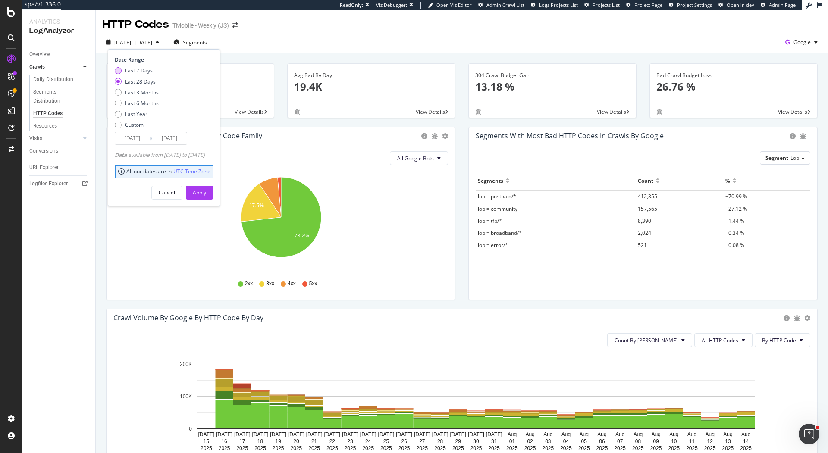
click at [141, 68] on div "Last 7 Days" at bounding box center [139, 70] width 28 height 7
type input "2025/08/08"
click at [205, 187] on button "Apply" at bounding box center [199, 193] width 27 height 14
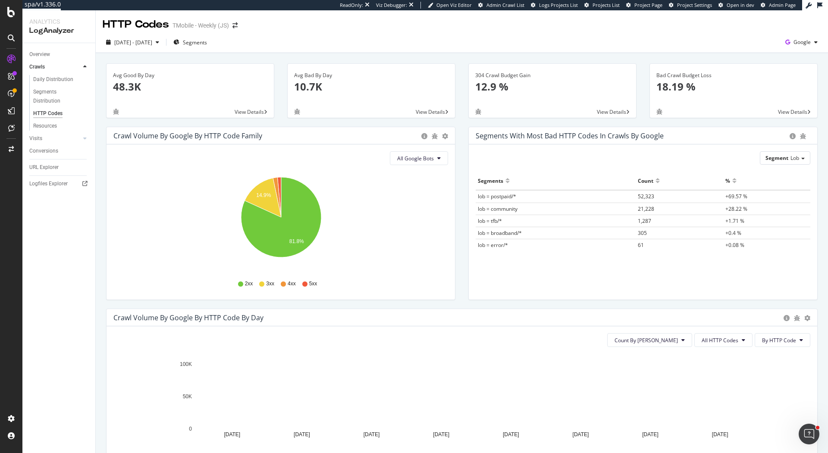
scroll to position [84, 0]
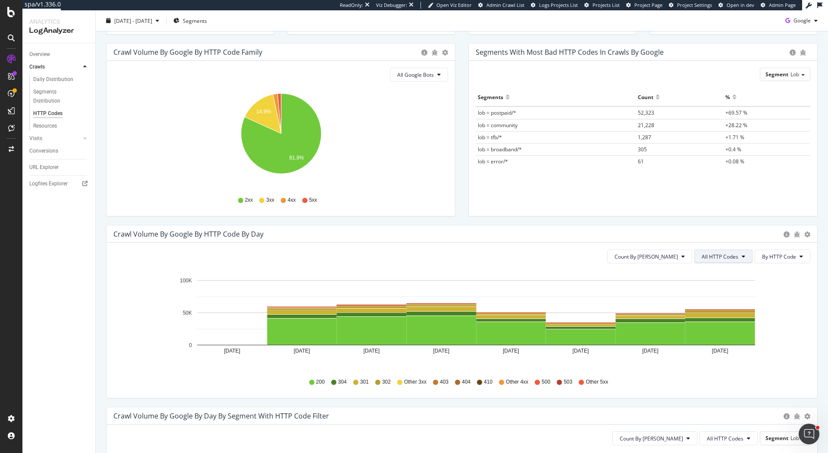
click at [718, 258] on span "All HTTP Codes" at bounding box center [720, 256] width 37 height 7
click at [736, 318] on span "3xx family" at bounding box center [726, 321] width 44 height 8
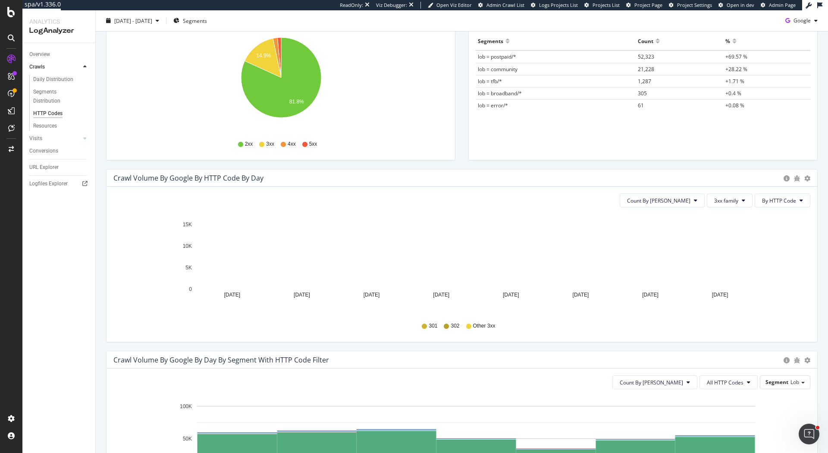
scroll to position [0, 0]
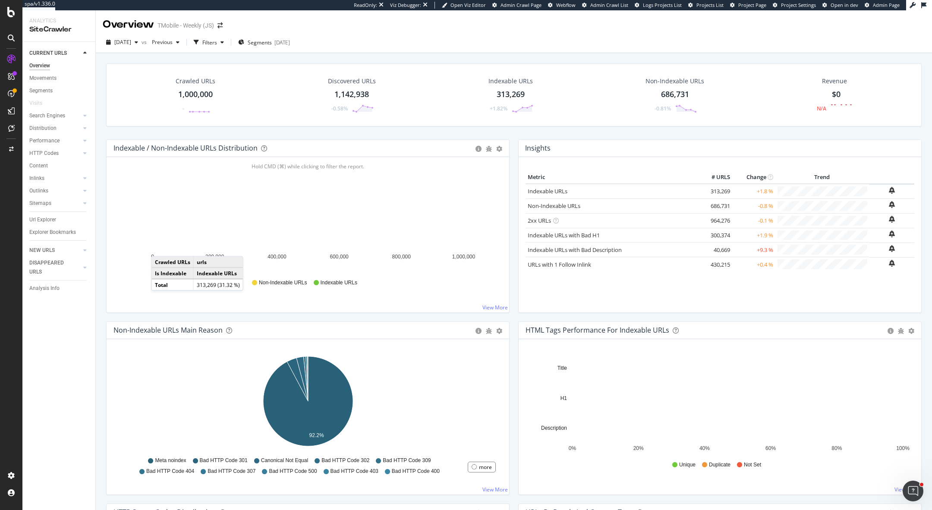
scroll to position [104, 0]
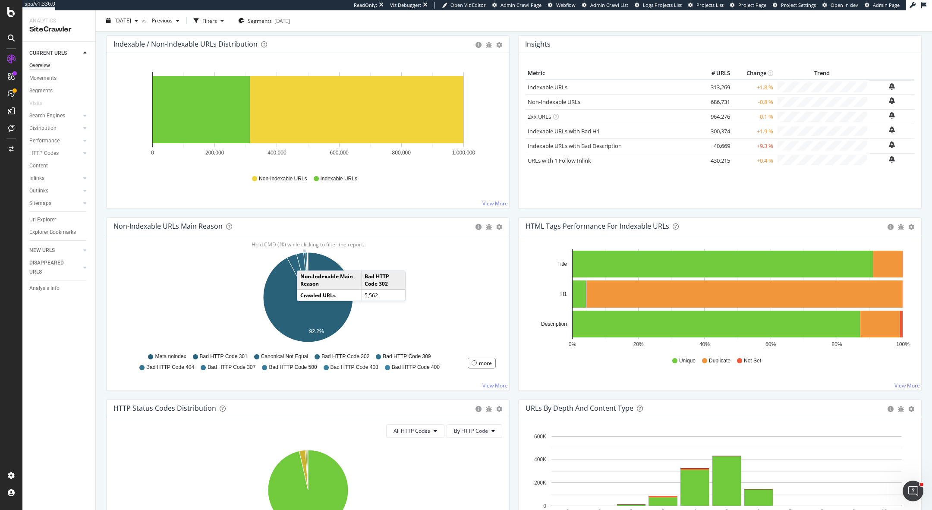
click at [305, 261] on icon "A chart." at bounding box center [305, 274] width 5 height 45
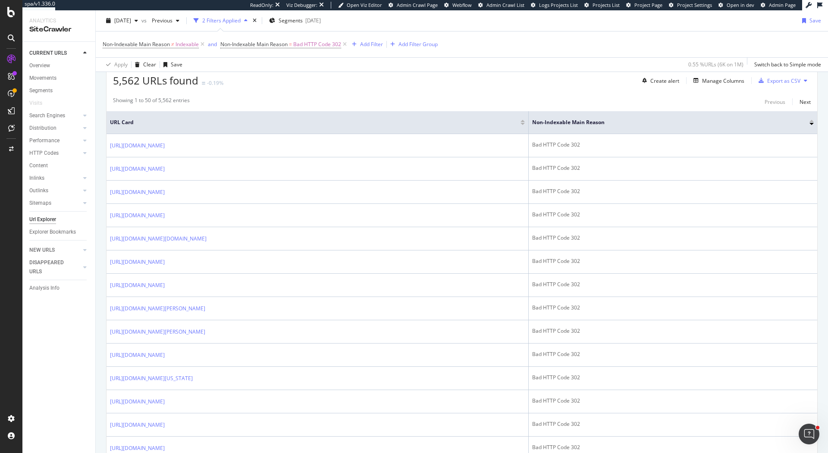
scroll to position [220, 0]
